Goal: Check status: Check status

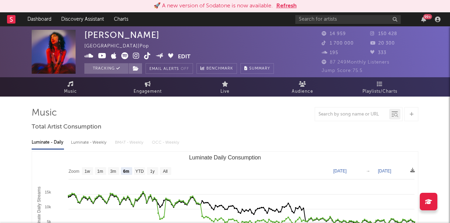
select select "6m"
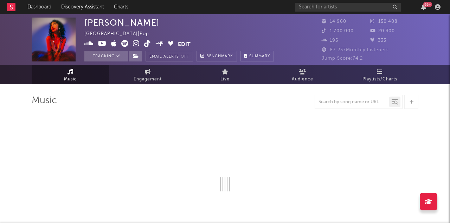
select select "6m"
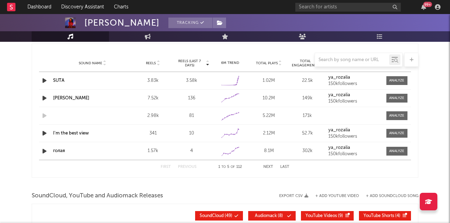
scroll to position [647, 0]
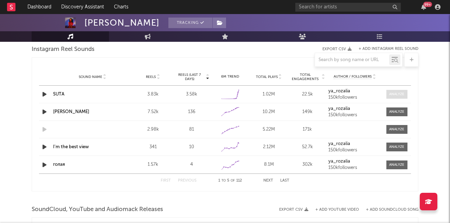
click at [394, 93] on div at bounding box center [396, 94] width 15 height 5
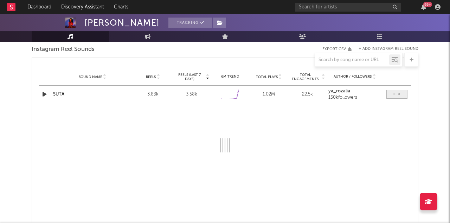
select select "1w"
